Goal: Information Seeking & Learning: Compare options

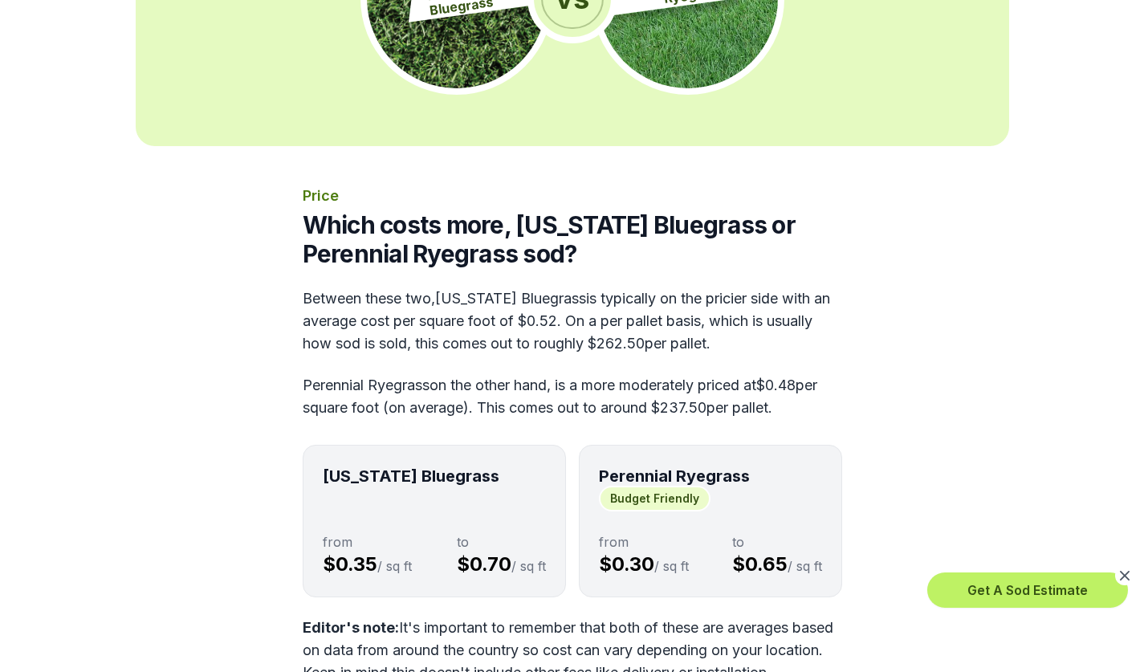
scroll to position [642, 0]
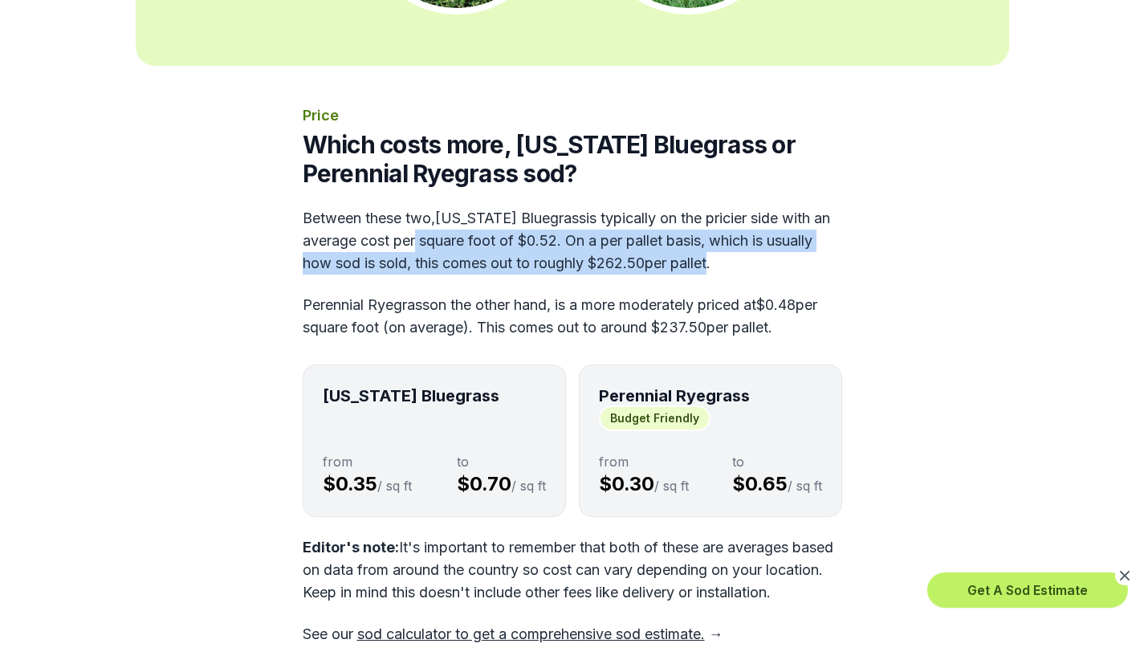
drag, startPoint x: 414, startPoint y: 248, endPoint x: 716, endPoint y: 261, distance: 303.0
click at [716, 261] on p "Between these two, [US_STATE] Bluegrass is typically on the pricier side with a…" at bounding box center [573, 240] width 540 height 67
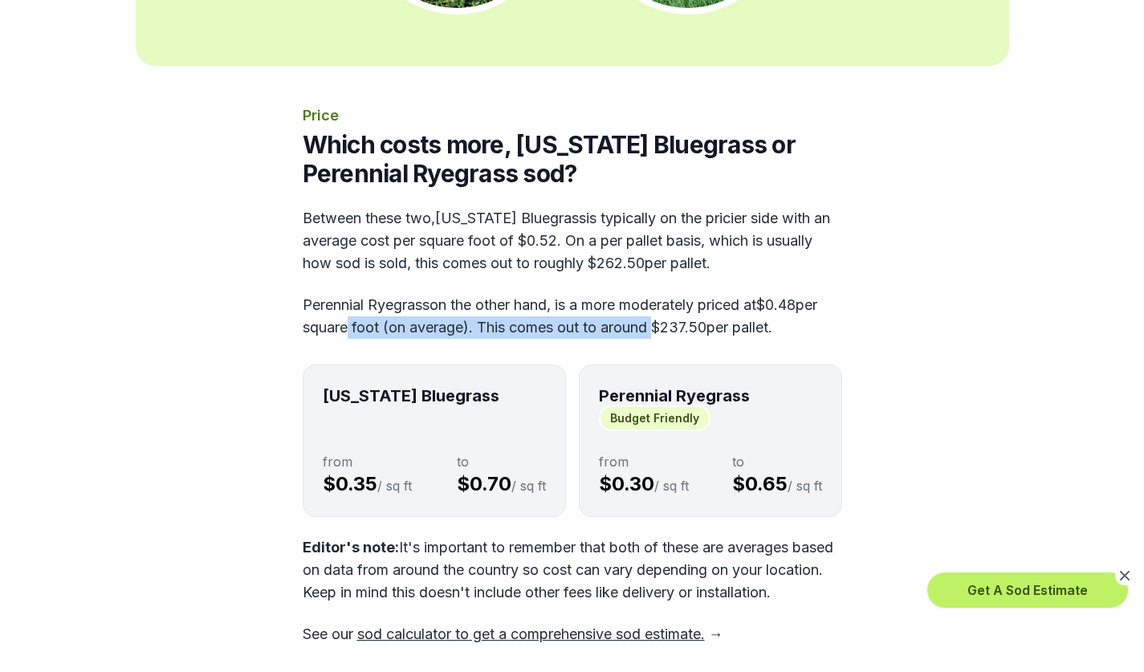
drag, startPoint x: 365, startPoint y: 320, endPoint x: 684, endPoint y: 320, distance: 319.6
click at [684, 320] on p "Perennial Ryegrass on the other hand, is a more moderately priced at $0.48 per …" at bounding box center [573, 316] width 540 height 45
drag, startPoint x: 684, startPoint y: 320, endPoint x: 525, endPoint y: 317, distance: 159.0
click at [525, 317] on p "Perennial Ryegrass on the other hand, is a more moderately priced at $0.48 per …" at bounding box center [573, 316] width 540 height 45
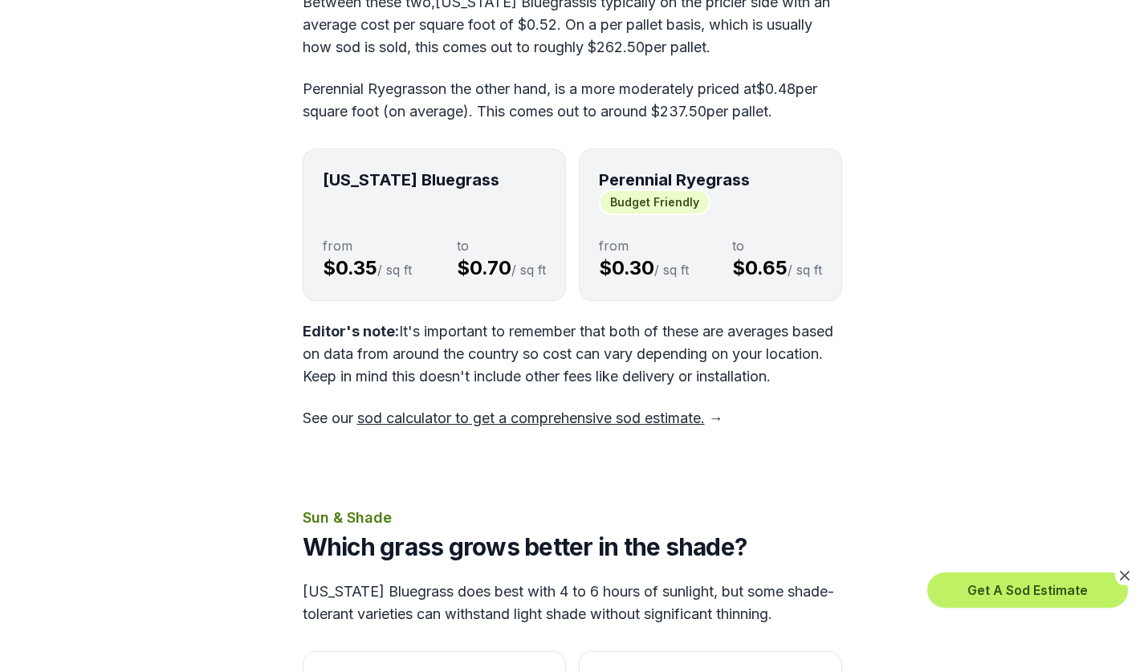
scroll to position [883, 0]
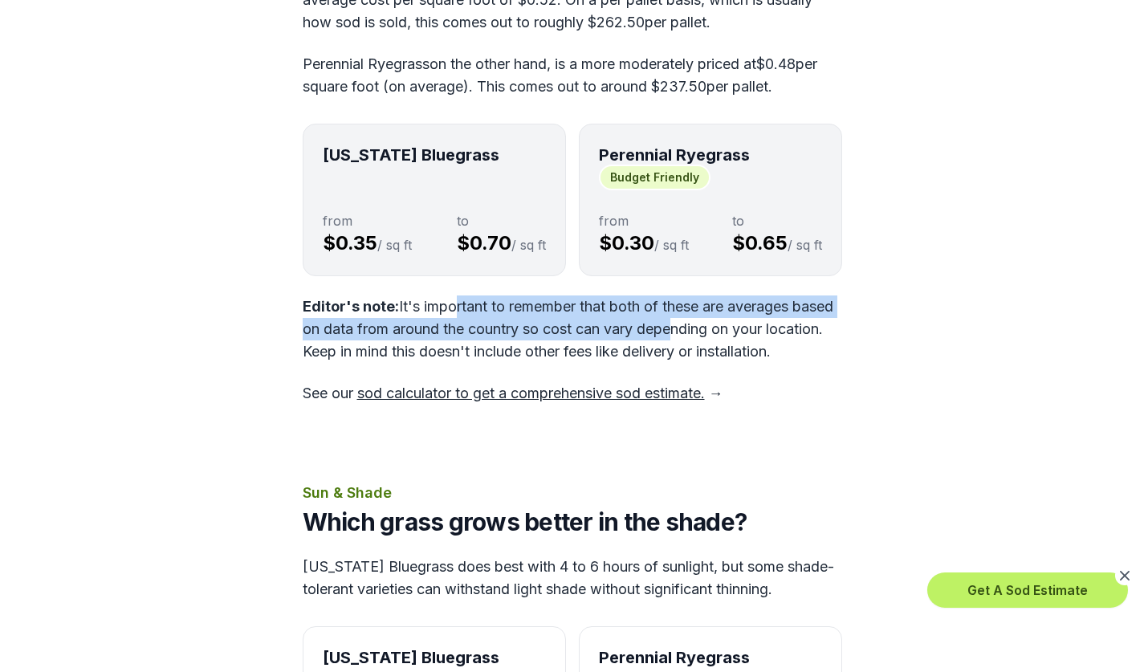
drag, startPoint x: 451, startPoint y: 310, endPoint x: 716, endPoint y: 335, distance: 267.0
click at [716, 335] on p "Editor's note: It's important to remember that both of these are averages based…" at bounding box center [573, 329] width 540 height 67
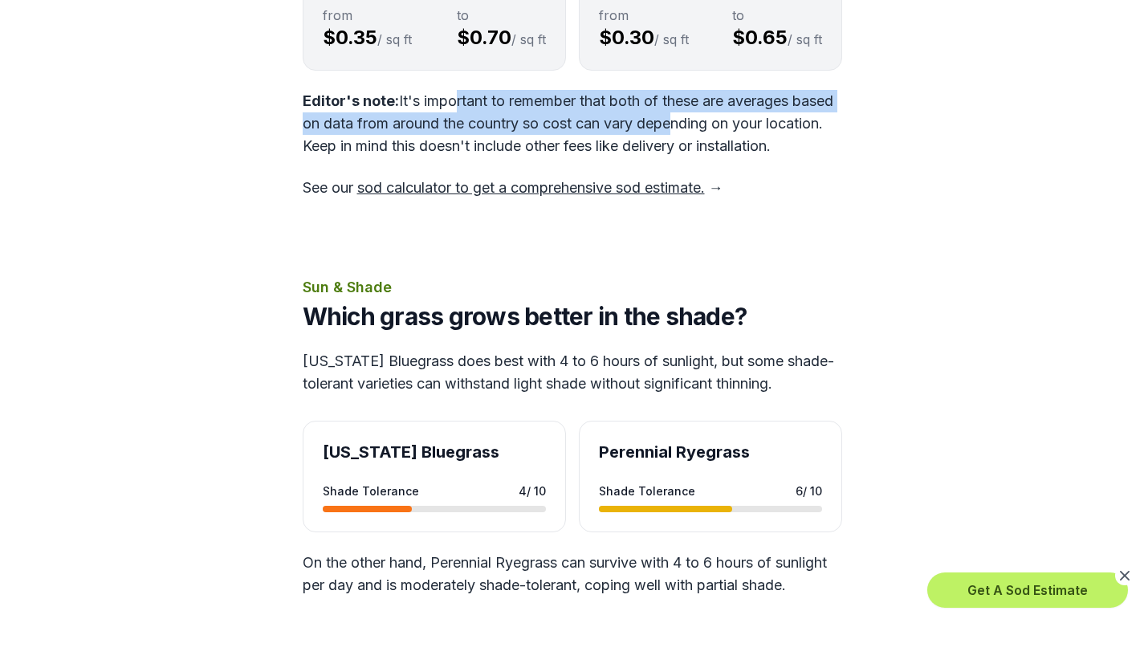
scroll to position [1205, 0]
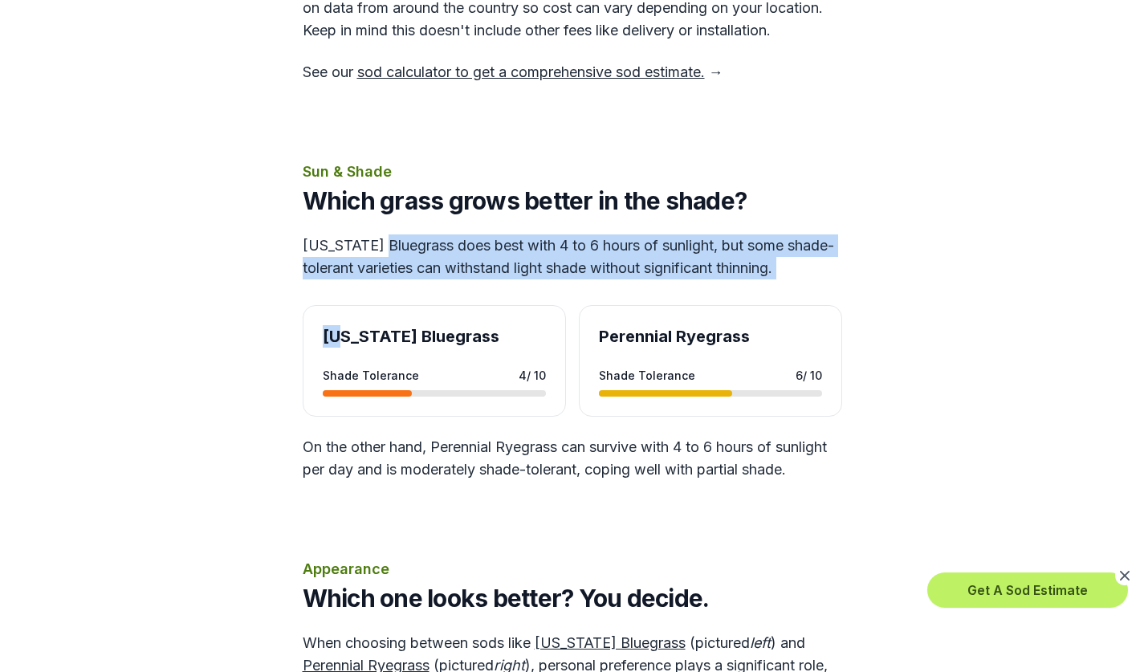
drag, startPoint x: 389, startPoint y: 271, endPoint x: 340, endPoint y: 304, distance: 58.4
click at [340, 304] on div "Sun & Shade Which grass grows better in the shade? [US_STATE] Bluegrass does be…" at bounding box center [573, 321] width 540 height 320
drag, startPoint x: 340, startPoint y: 304, endPoint x: 349, endPoint y: 293, distance: 13.7
click at [349, 279] on p "[US_STATE] Bluegrass does best with 4 to 6 hours of sunlight, but some shade-to…" at bounding box center [573, 256] width 540 height 45
click at [545, 279] on p "[US_STATE] Bluegrass does best with 4 to 6 hours of sunlight, but some shade-to…" at bounding box center [573, 256] width 540 height 45
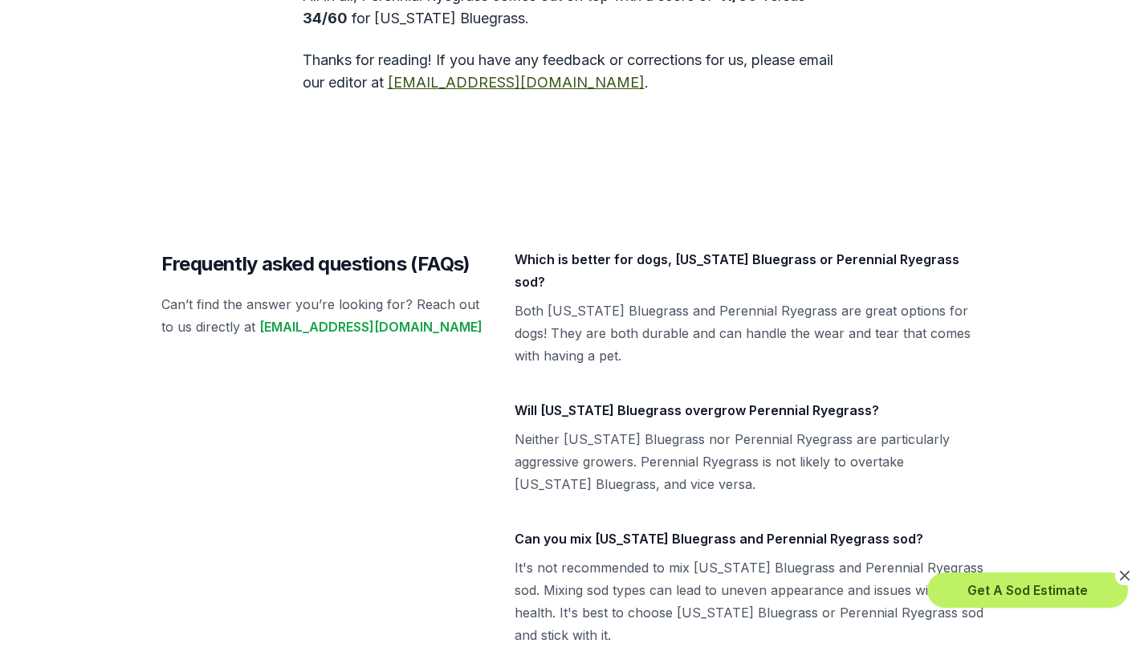
scroll to position [5702, 0]
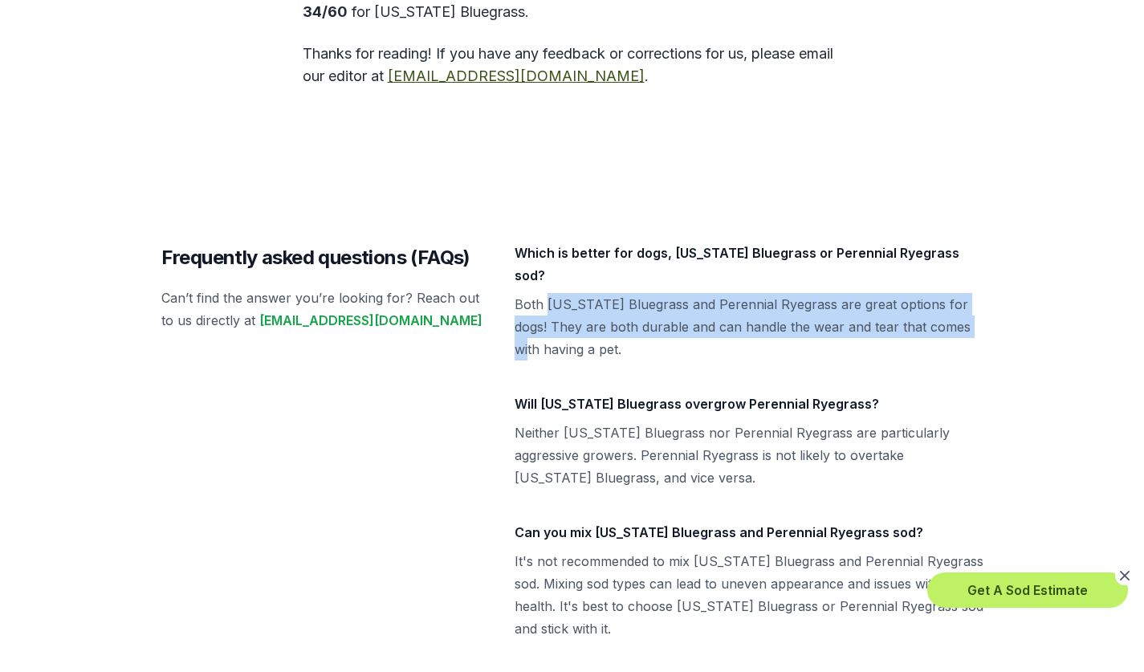
drag, startPoint x: 548, startPoint y: 371, endPoint x: 959, endPoint y: 401, distance: 411.4
click at [959, 361] on p "Both [US_STATE] Bluegrass and Perennial Ryegrass are great options for dogs! Th…" at bounding box center [749, 326] width 469 height 67
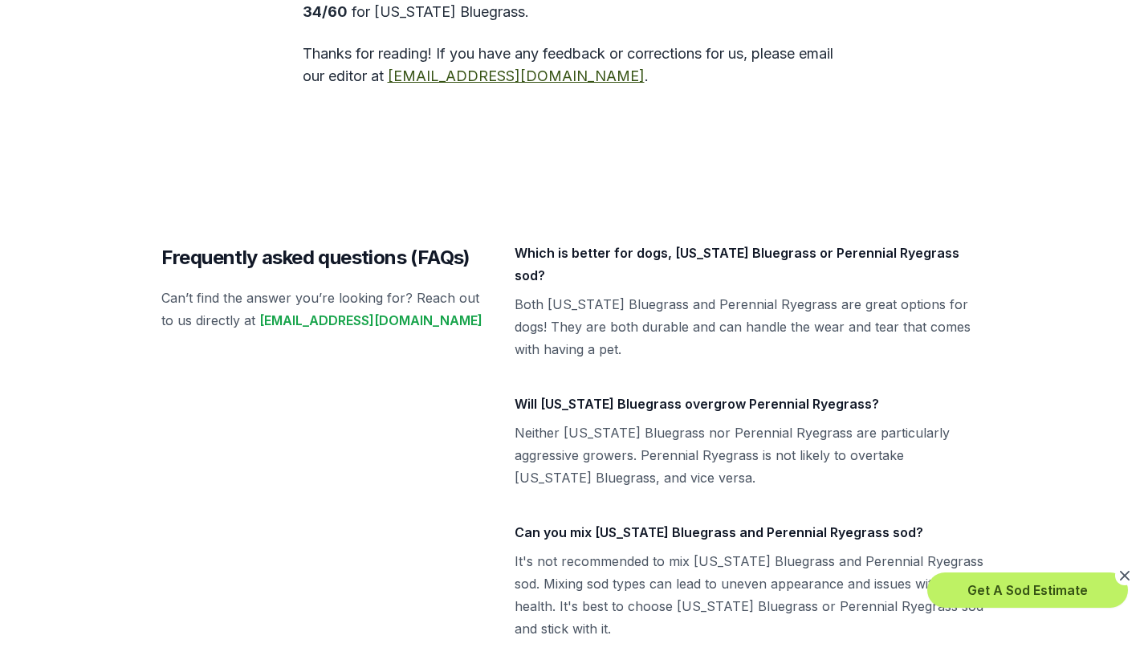
click at [585, 361] on p "Both [US_STATE] Bluegrass and Perennial Ryegrass are great options for dogs! Th…" at bounding box center [749, 326] width 469 height 67
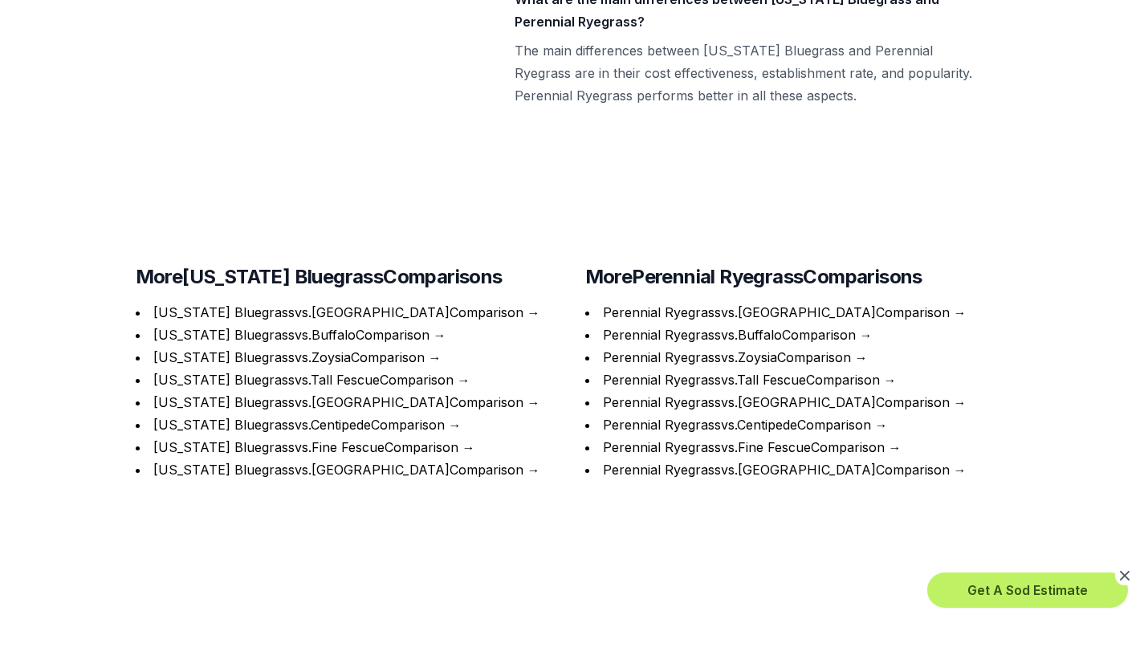
scroll to position [6746, 0]
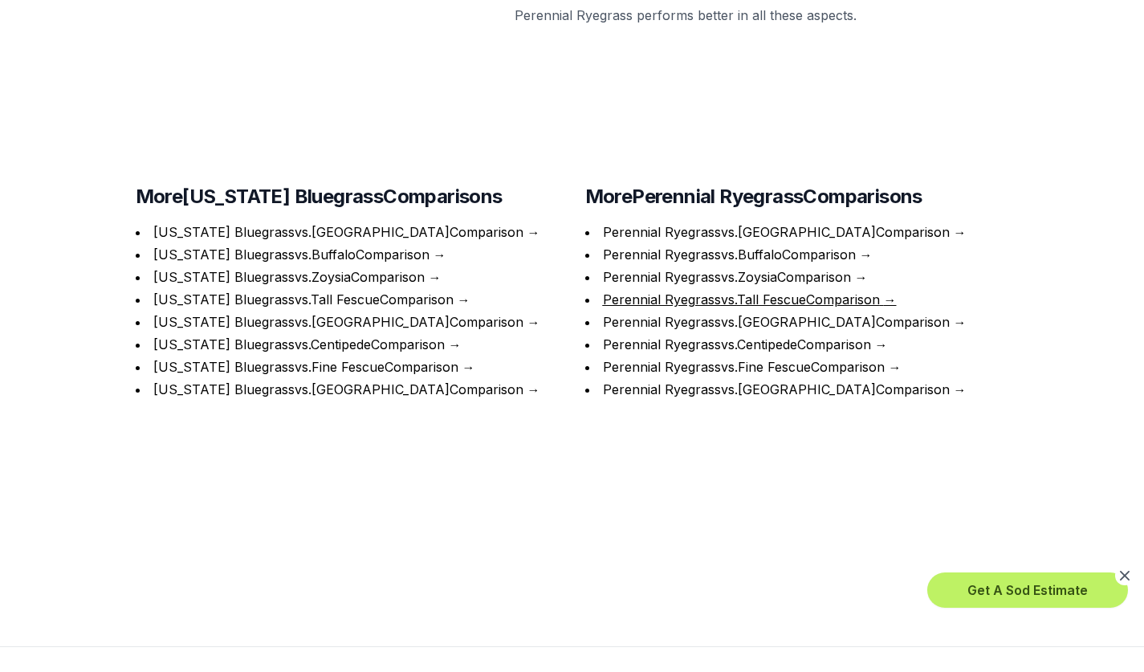
click at [737, 308] on link "Perennial Ryegrass vs. Tall Fescue Comparison" at bounding box center [741, 300] width 277 height 16
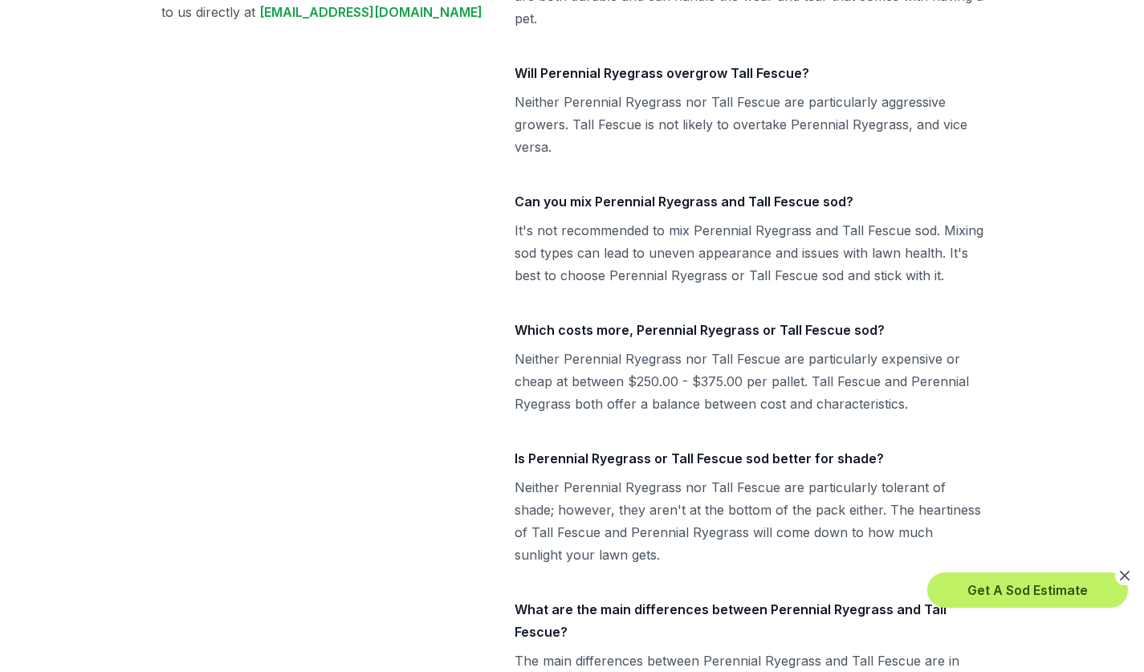
scroll to position [6665, 0]
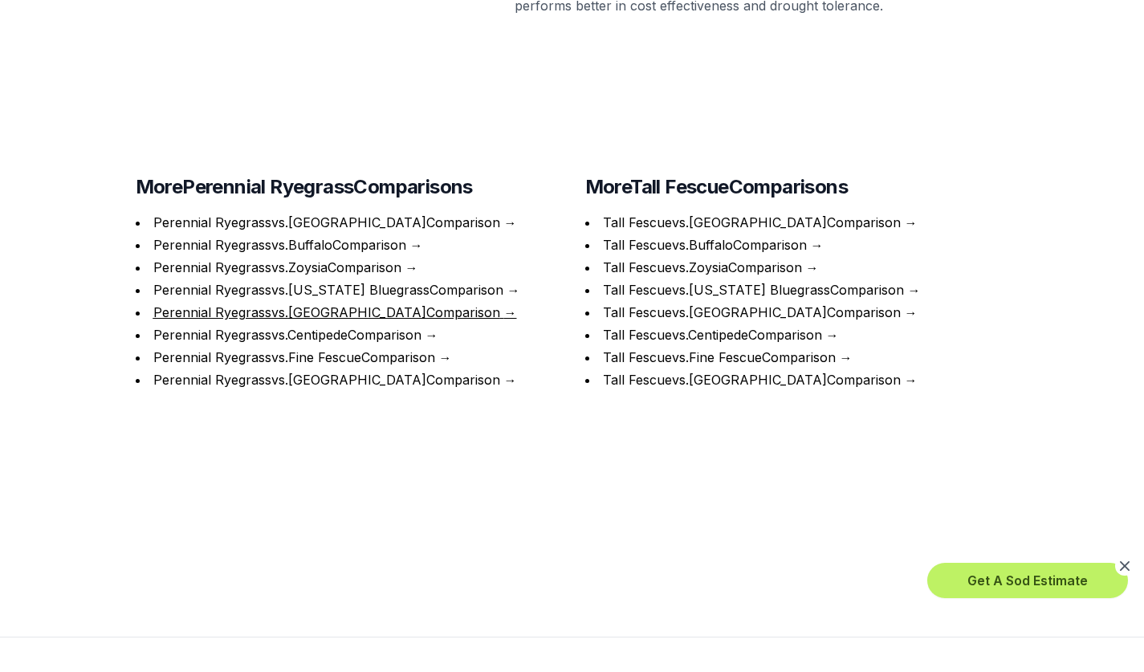
click at [345, 320] on link "Perennial Ryegrass vs. St. Augustine Comparison" at bounding box center [326, 312] width 347 height 16
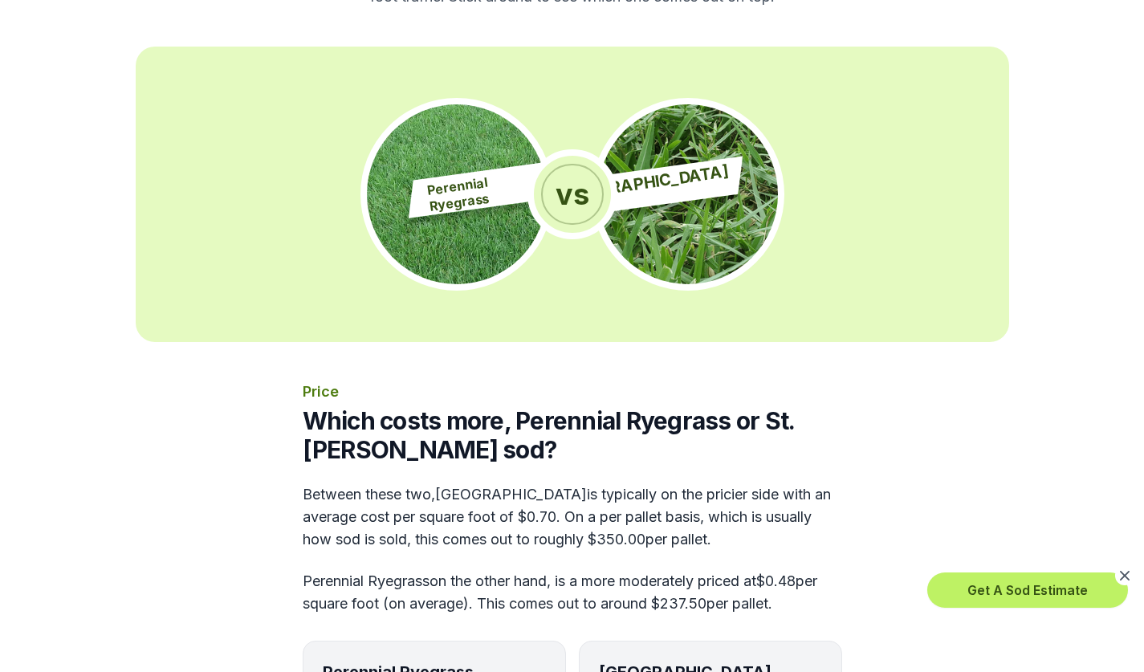
scroll to position [482, 0]
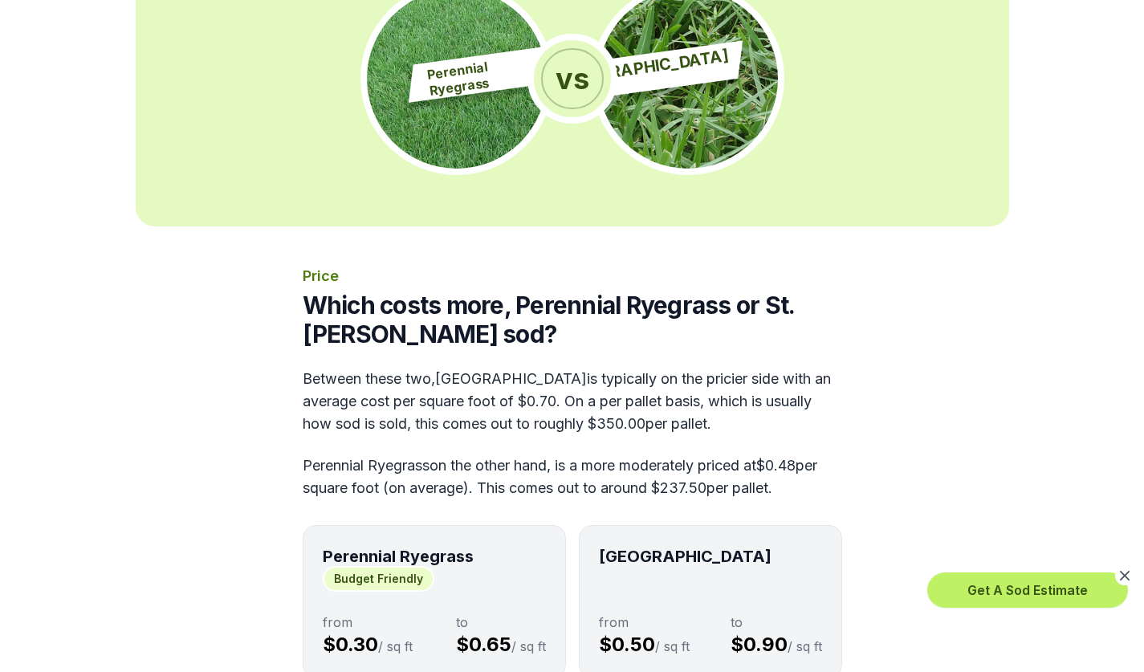
scroll to position [6665, 0]
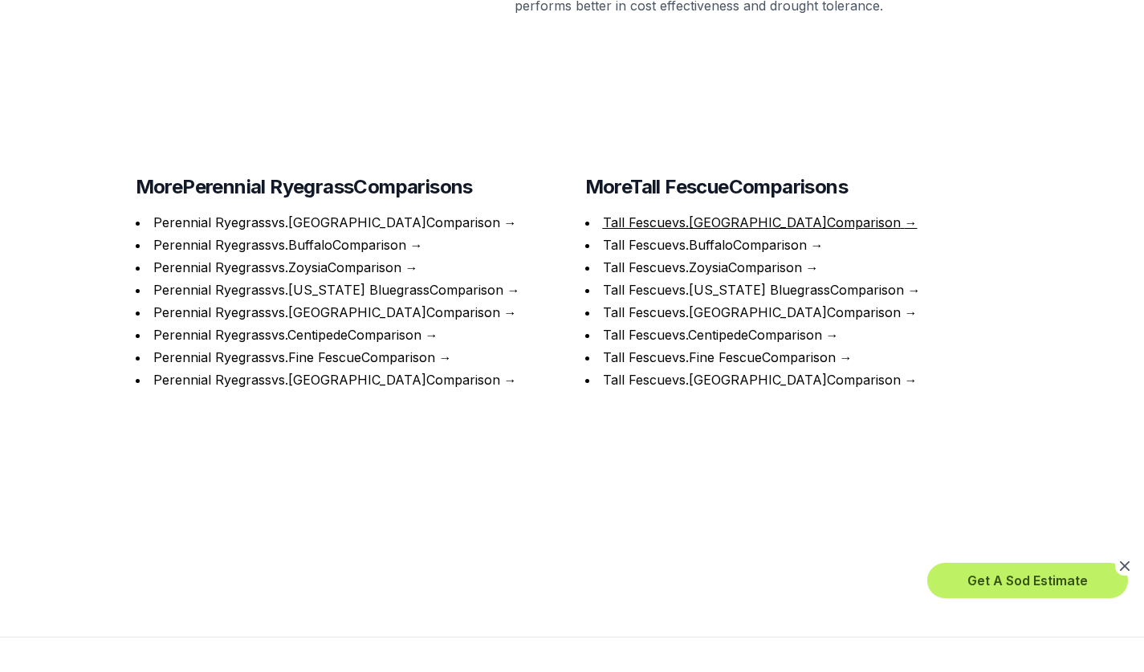
click at [698, 230] on link "Tall Fescue vs. Bermuda Comparison" at bounding box center [752, 222] width 298 height 16
